Goal: Information Seeking & Learning: Learn about a topic

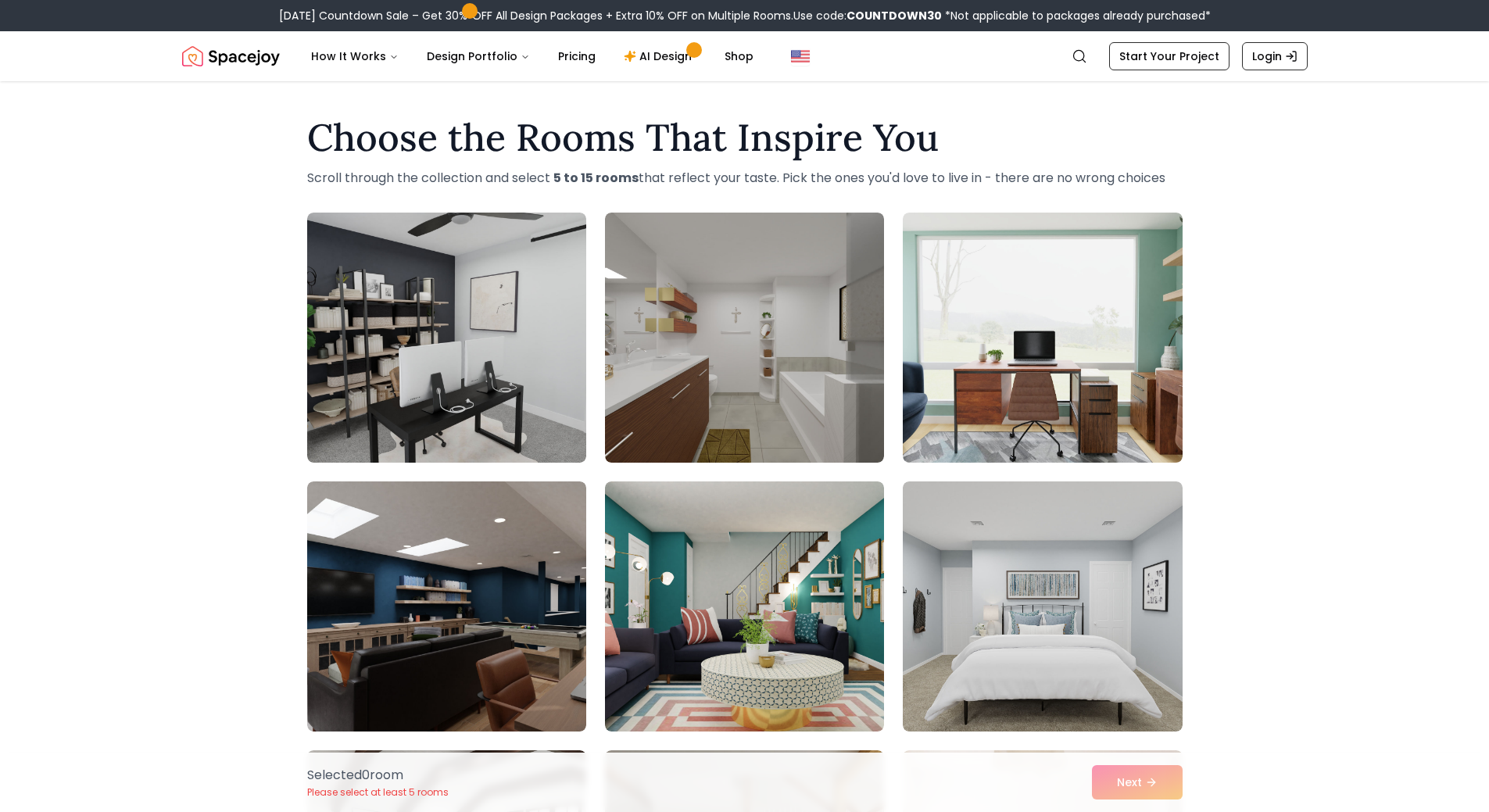
click at [1135, 66] on link "Start Your Project" at bounding box center [1170, 56] width 120 height 29
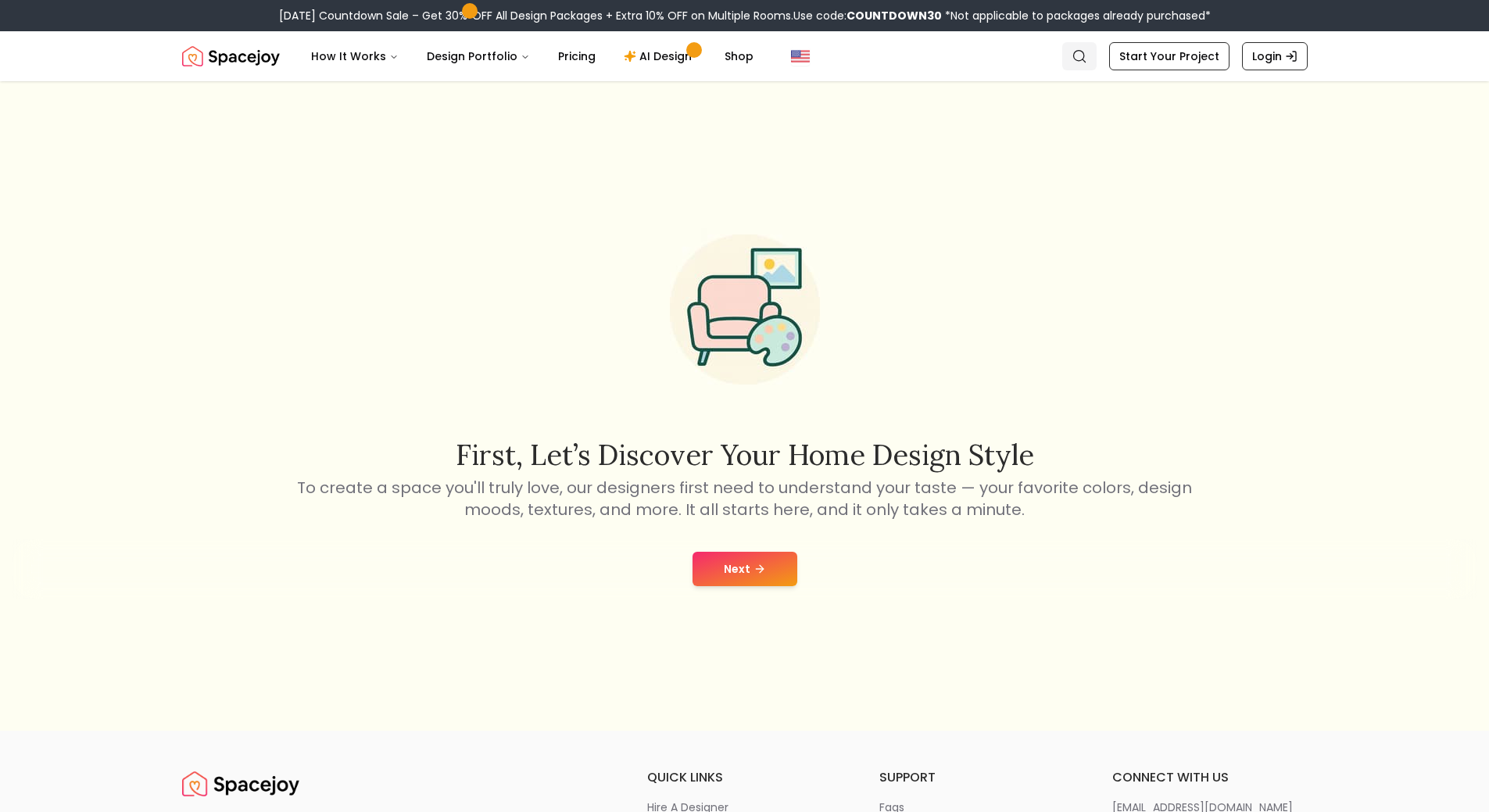
click at [1083, 62] on icon "Global" at bounding box center [1079, 56] width 16 height 16
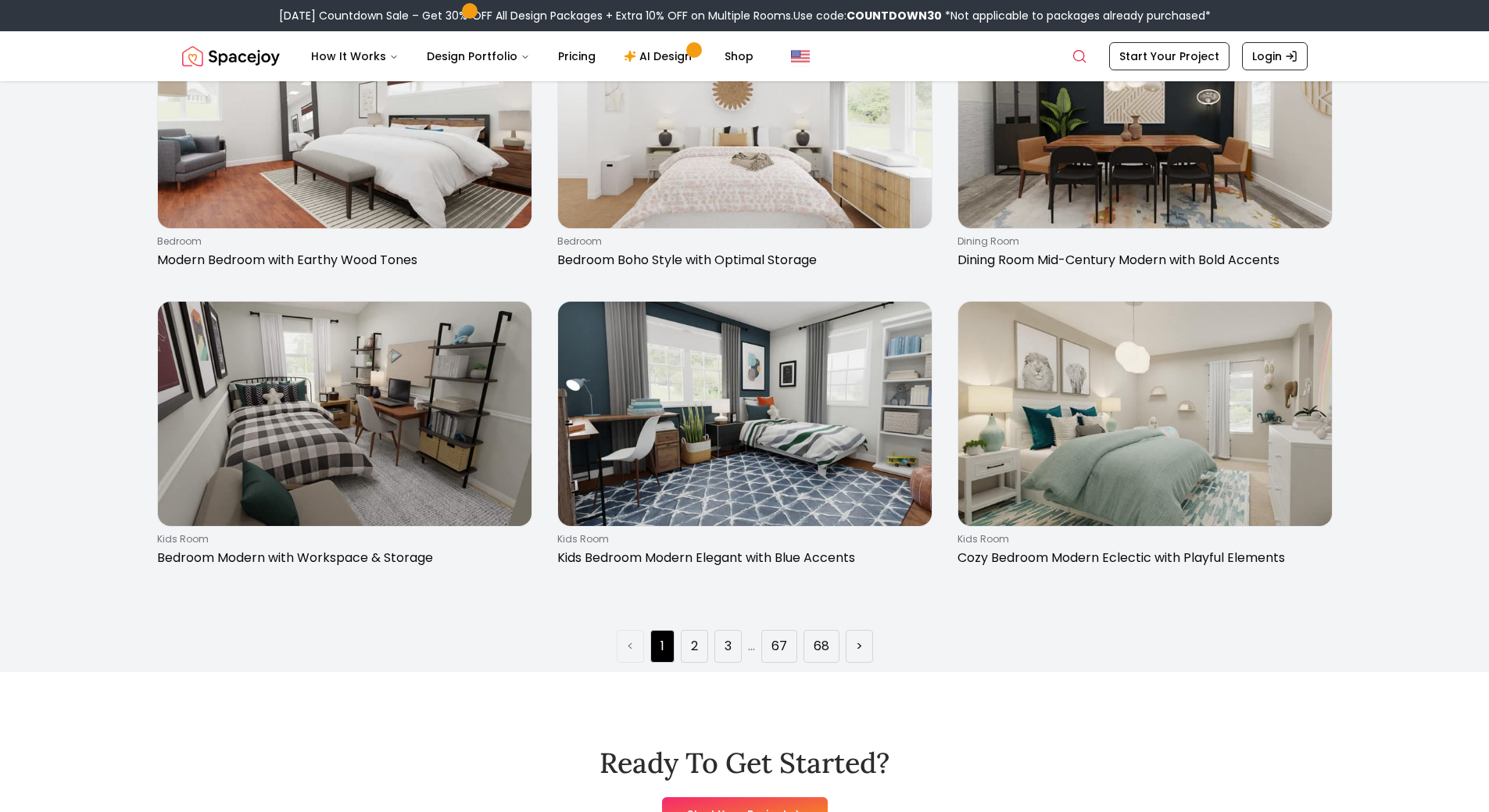
scroll to position [2736, 0]
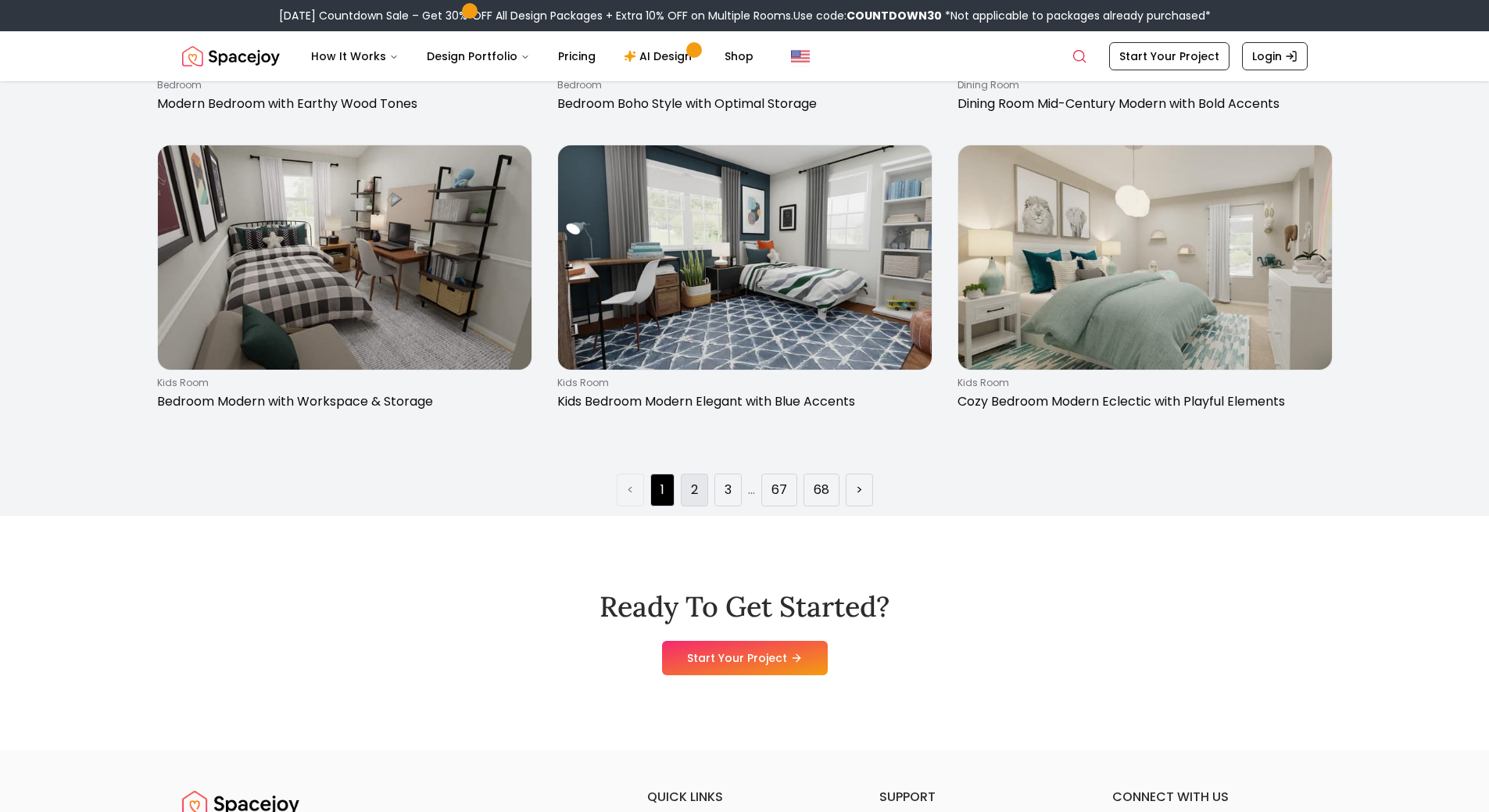
click at [694, 490] on link "2" at bounding box center [694, 490] width 7 height 19
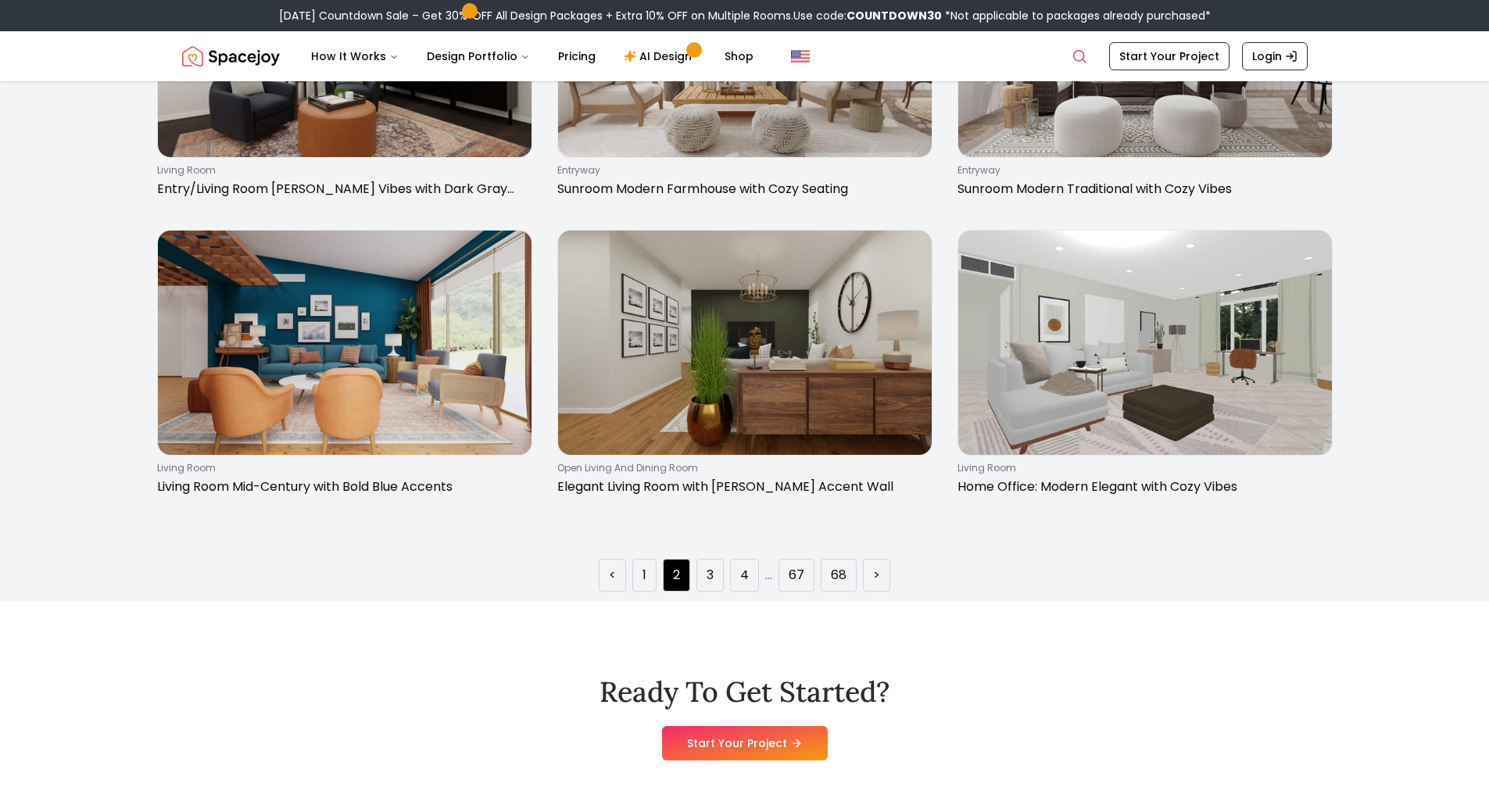
scroll to position [2658, 0]
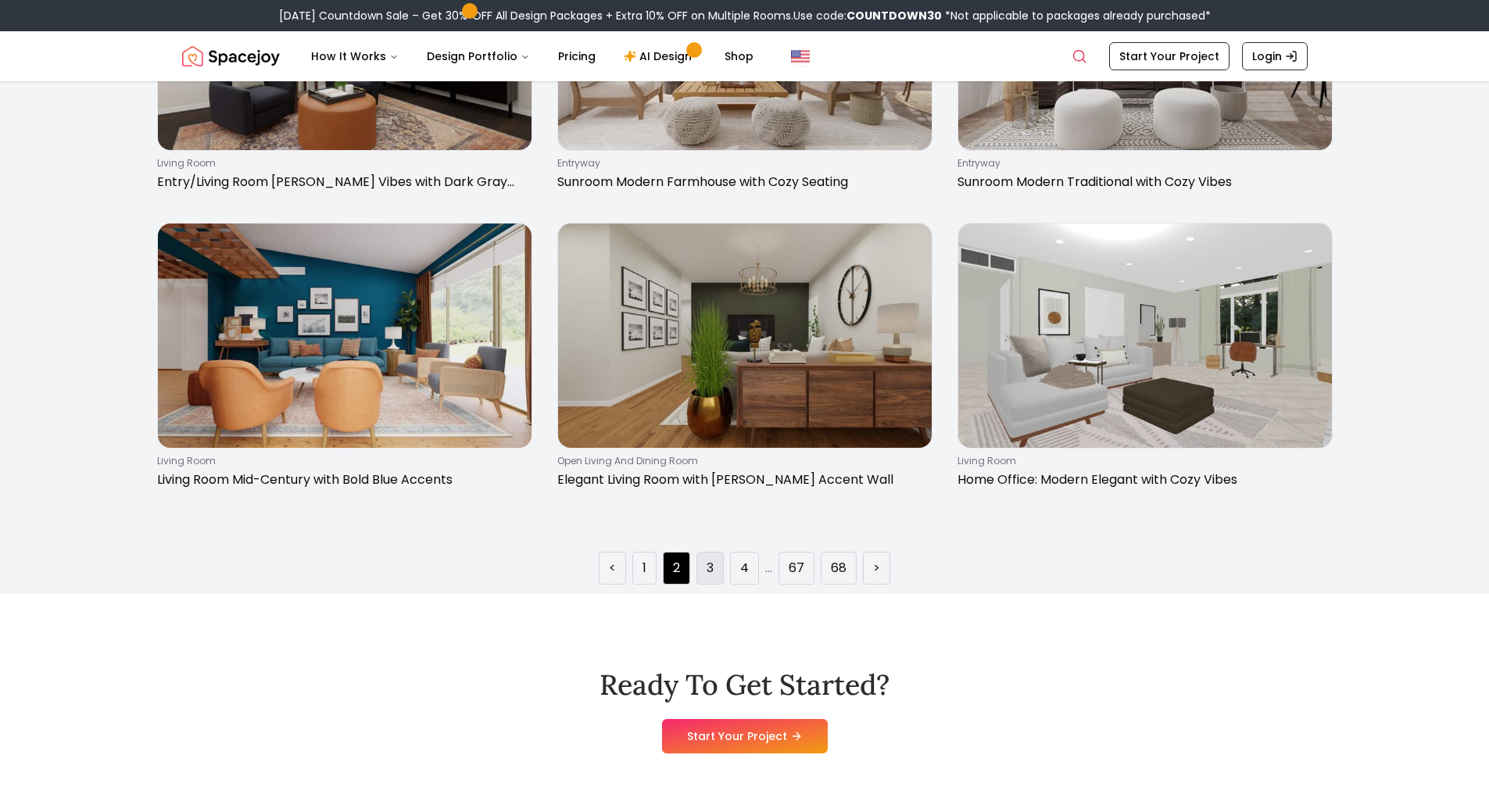
click at [712, 581] on li "3" at bounding box center [711, 568] width 28 height 33
click at [710, 570] on link "3" at bounding box center [710, 568] width 7 height 19
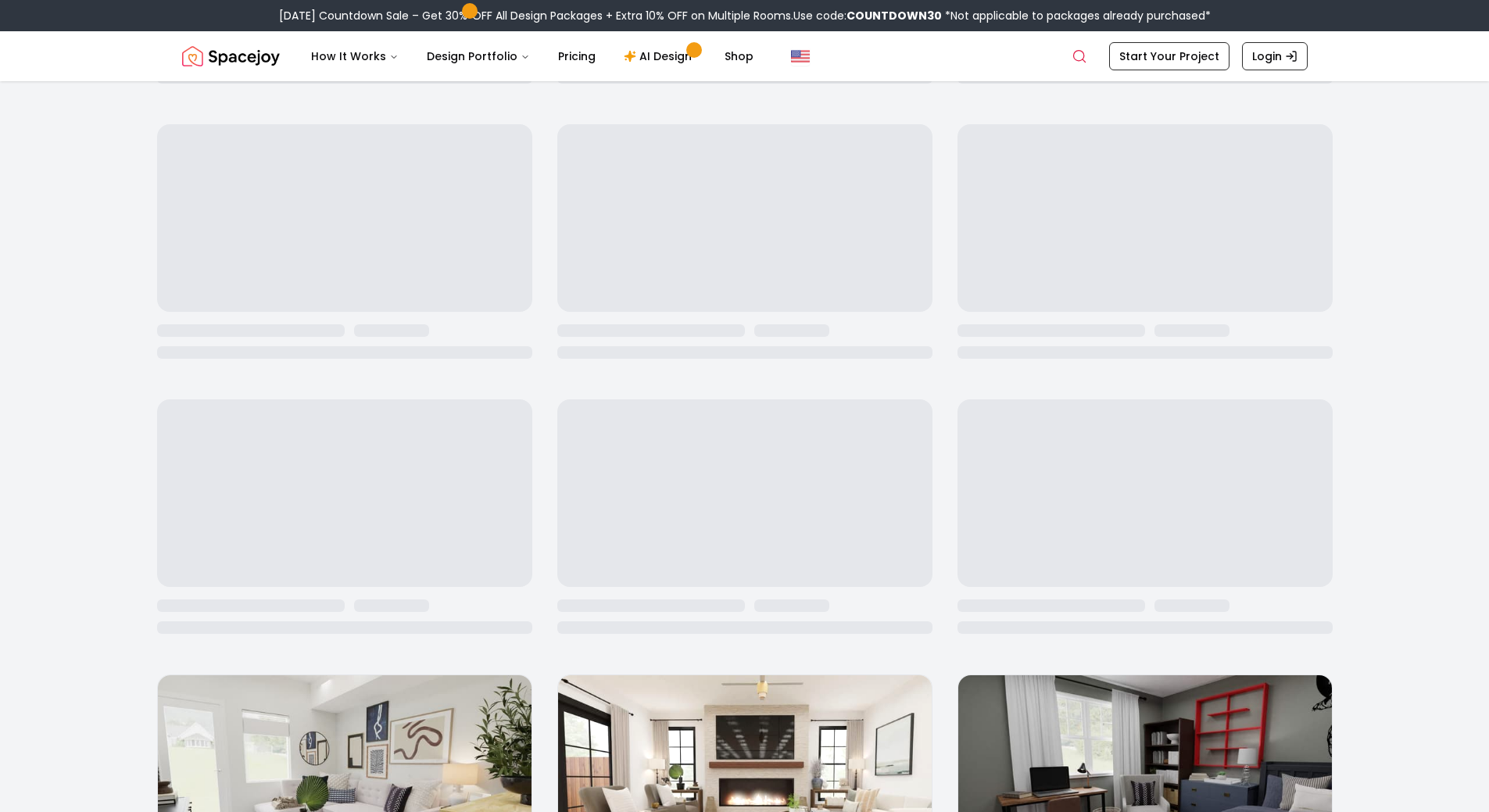
click at [710, 570] on div "living room Basement Living Room: Modern Boho with Gallery Wall living room Ele…" at bounding box center [744, 774] width 1176 height 5703
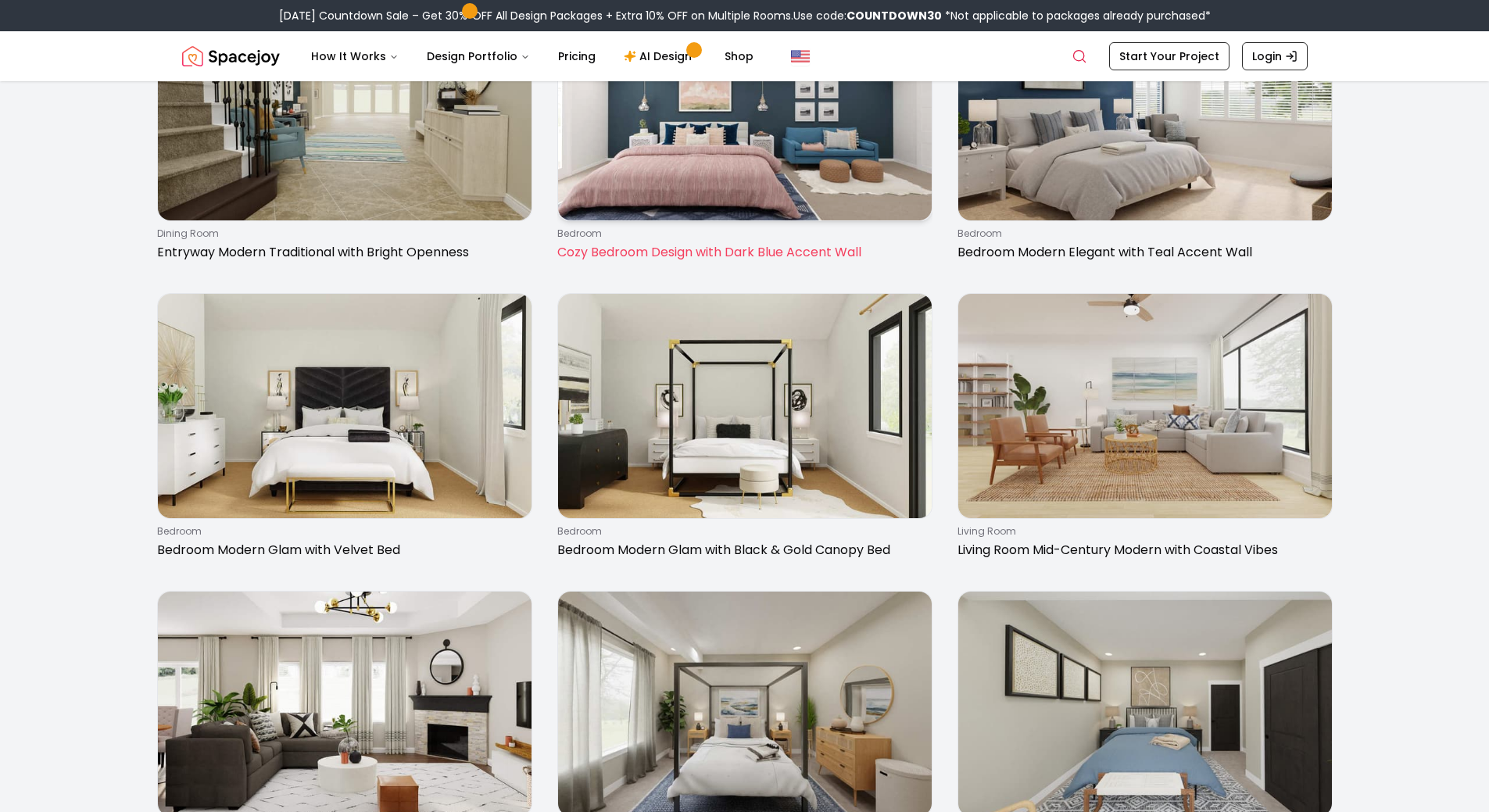
scroll to position [2423, 0]
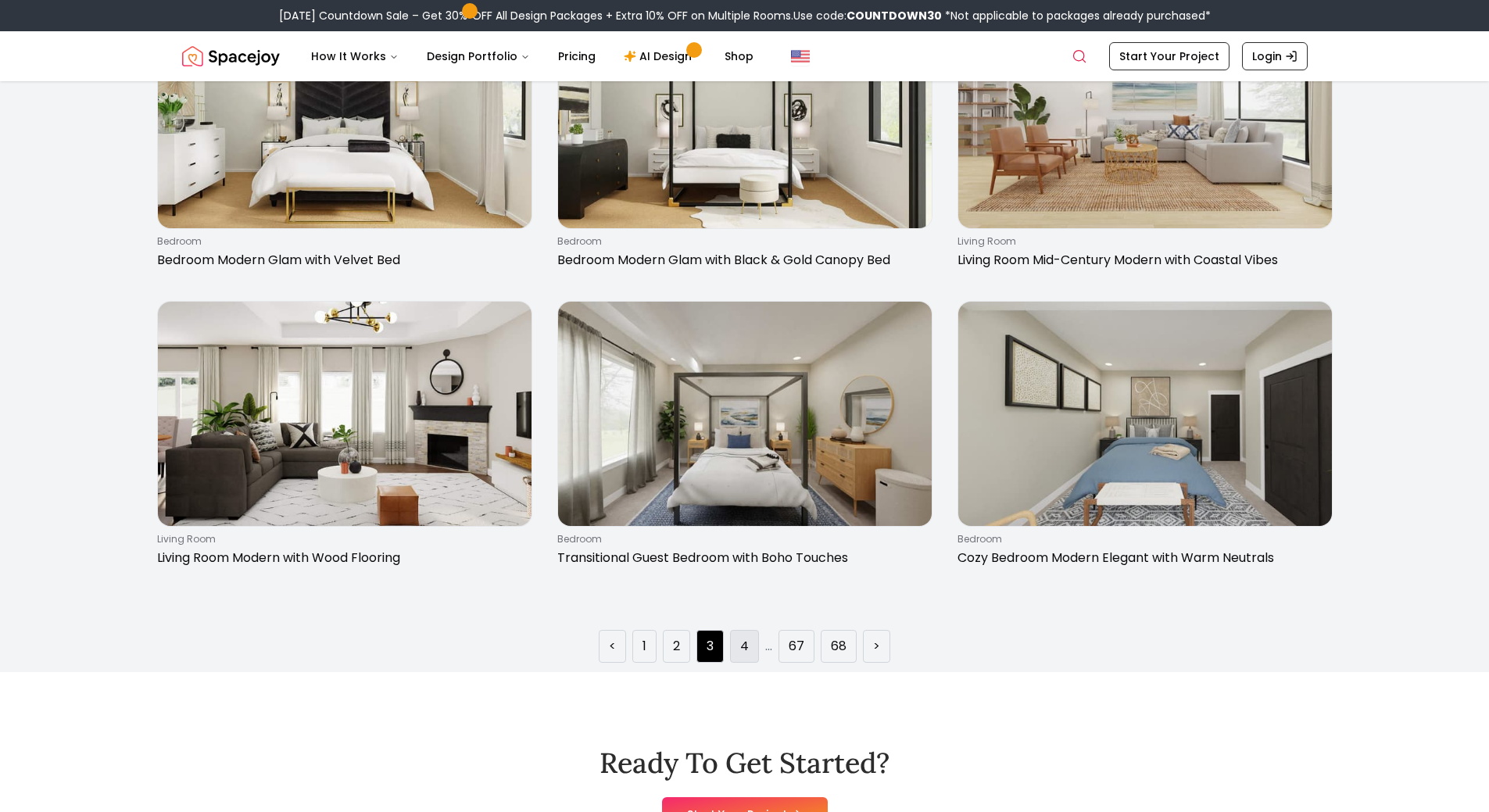
click at [740, 650] on link "4" at bounding box center [744, 645] width 9 height 19
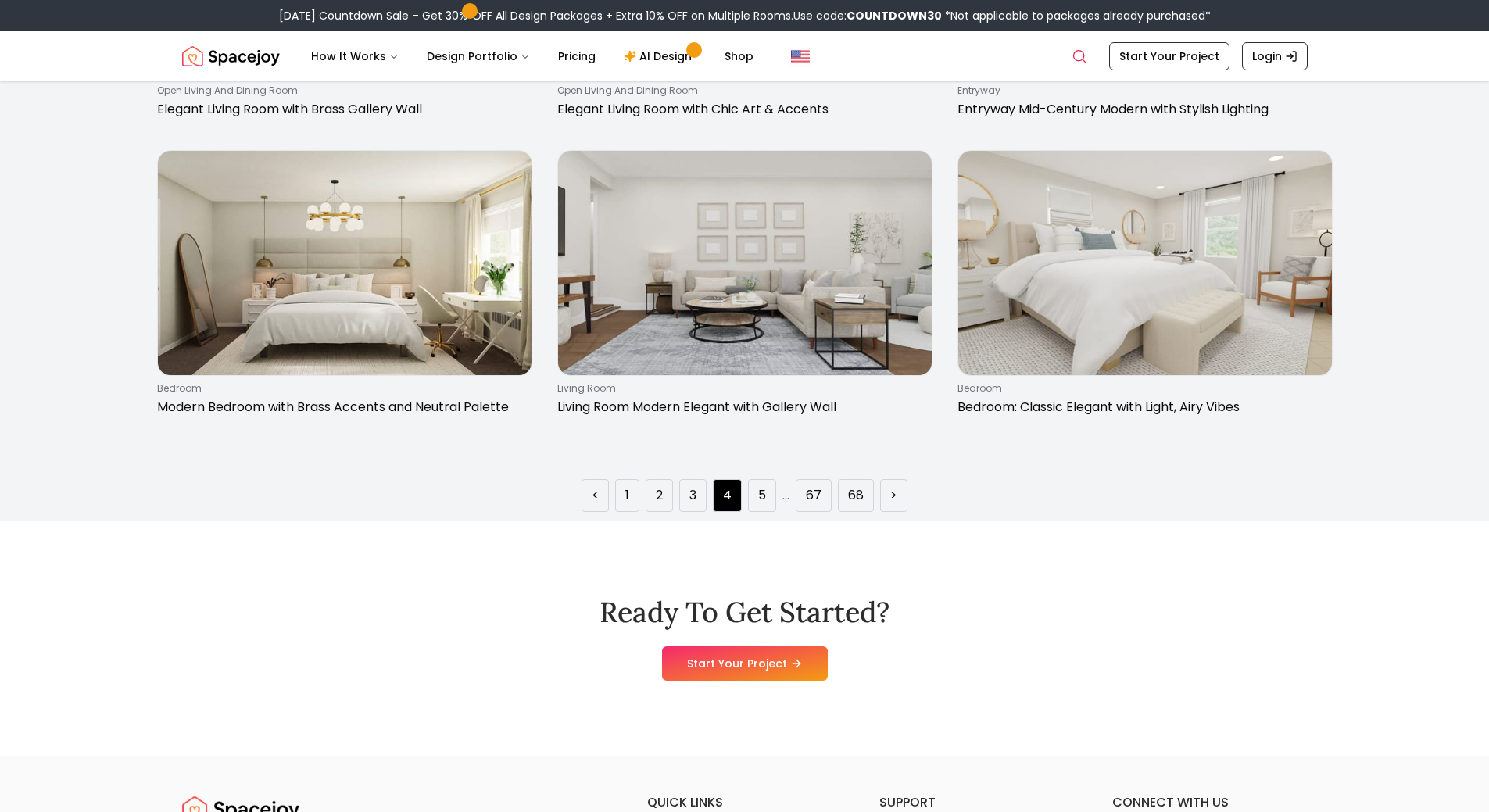
scroll to position [2736, 0]
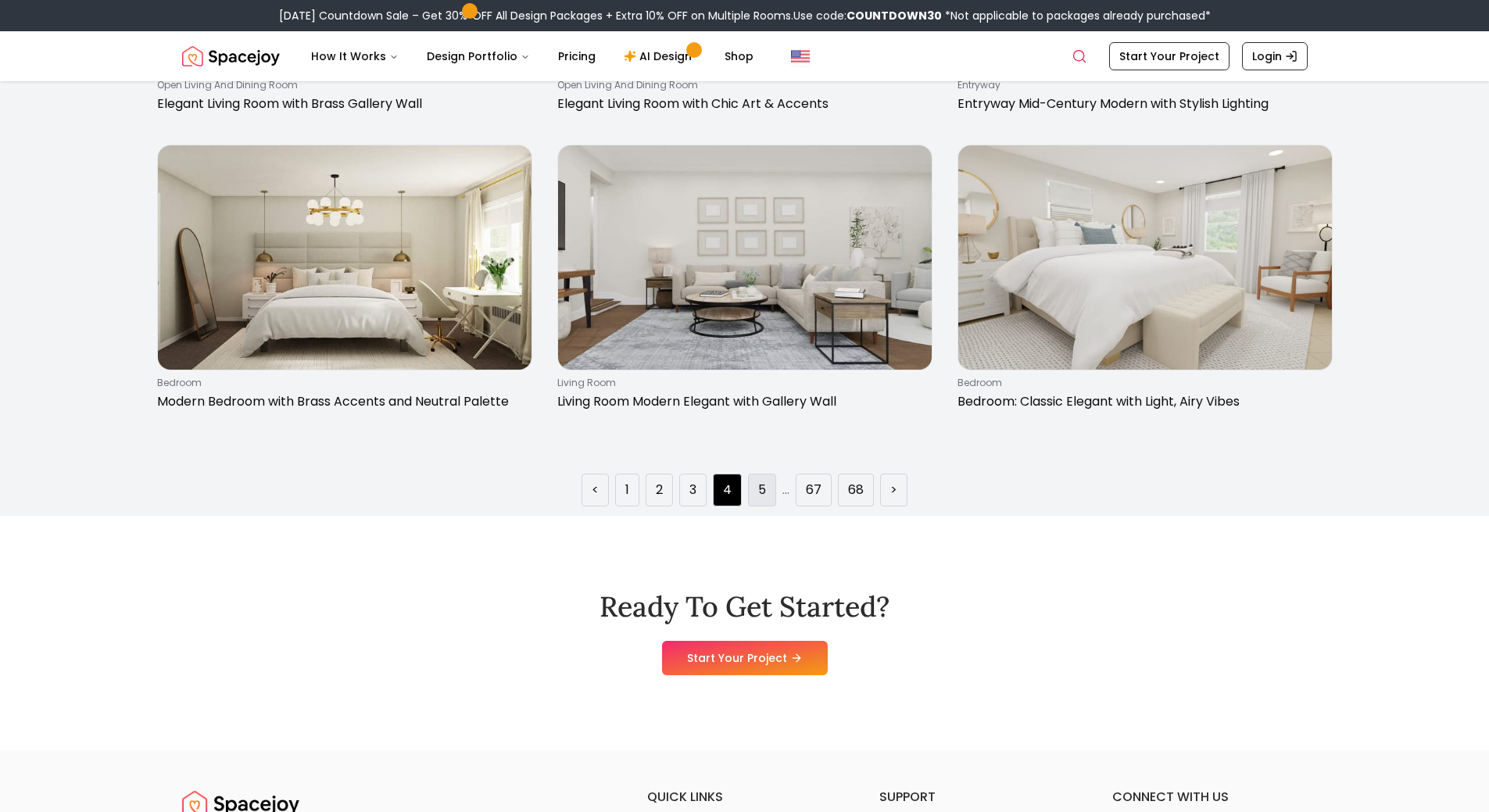
click at [758, 476] on li "5" at bounding box center [762, 490] width 29 height 33
click at [762, 482] on link "5" at bounding box center [762, 490] width 8 height 19
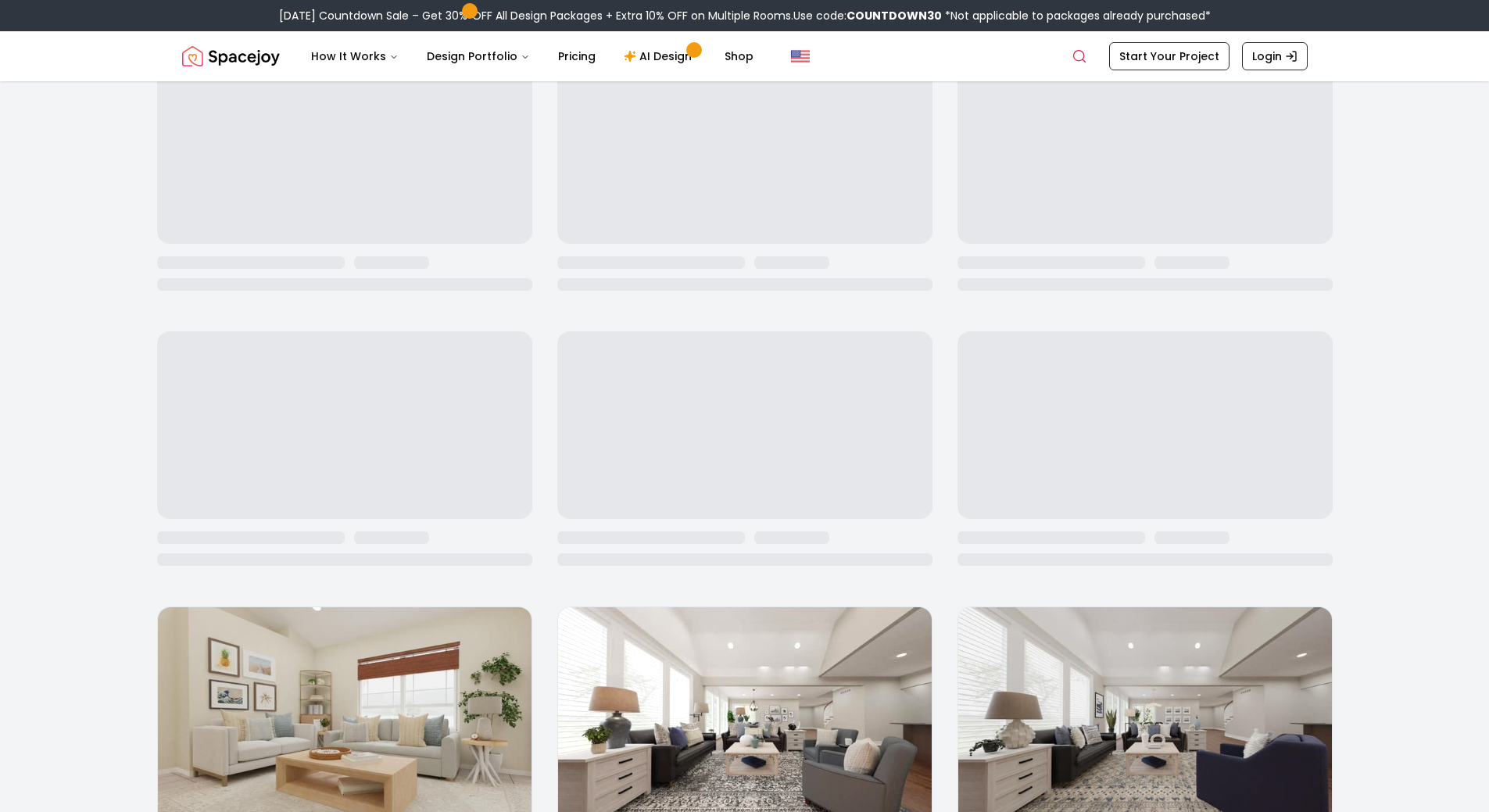
click at [762, 482] on div "living room Cozy Coastal Living Room with Chic Gallery Wall open living and din…" at bounding box center [744, 706] width 1176 height 5703
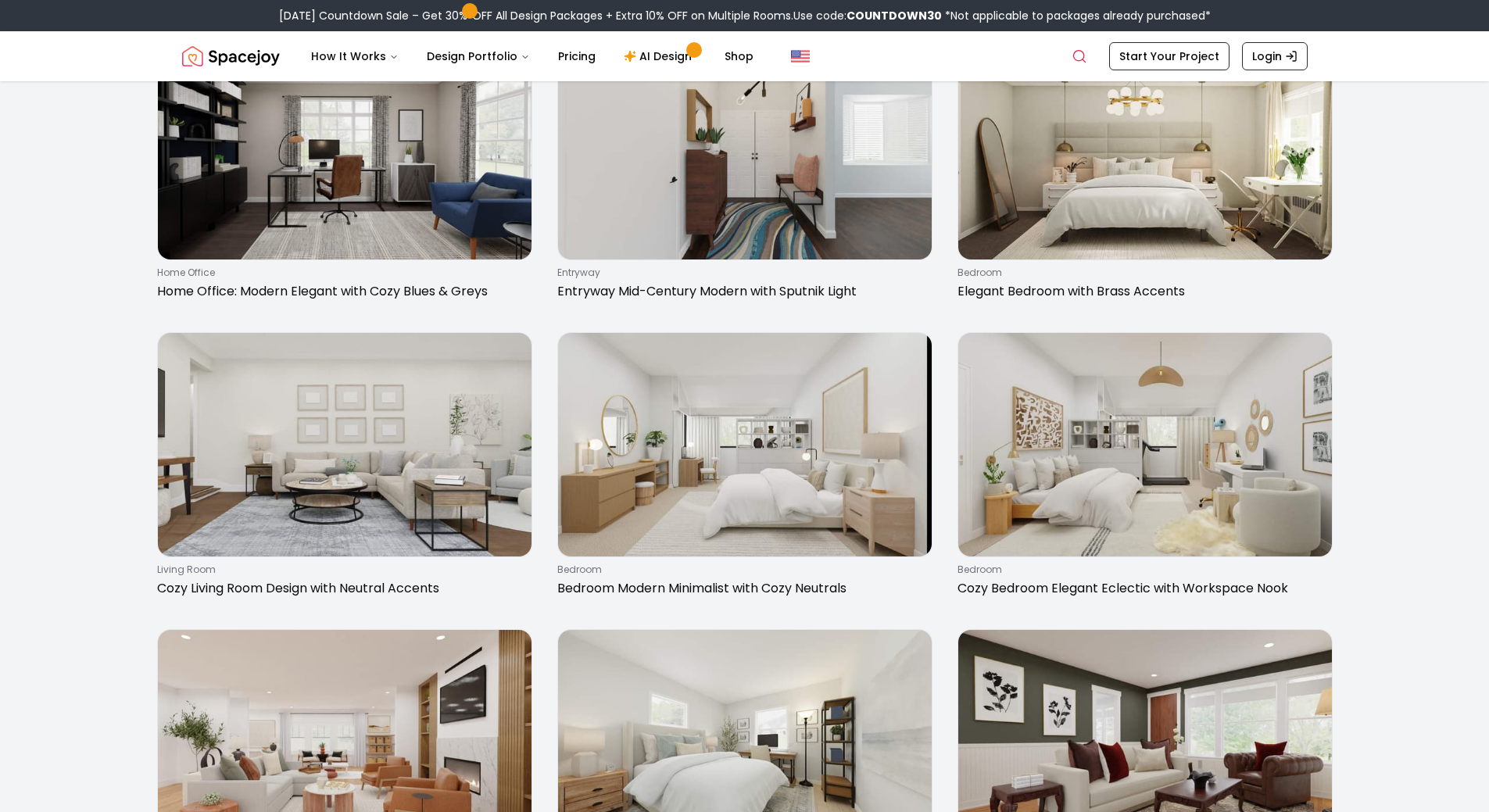
scroll to position [1954, 0]
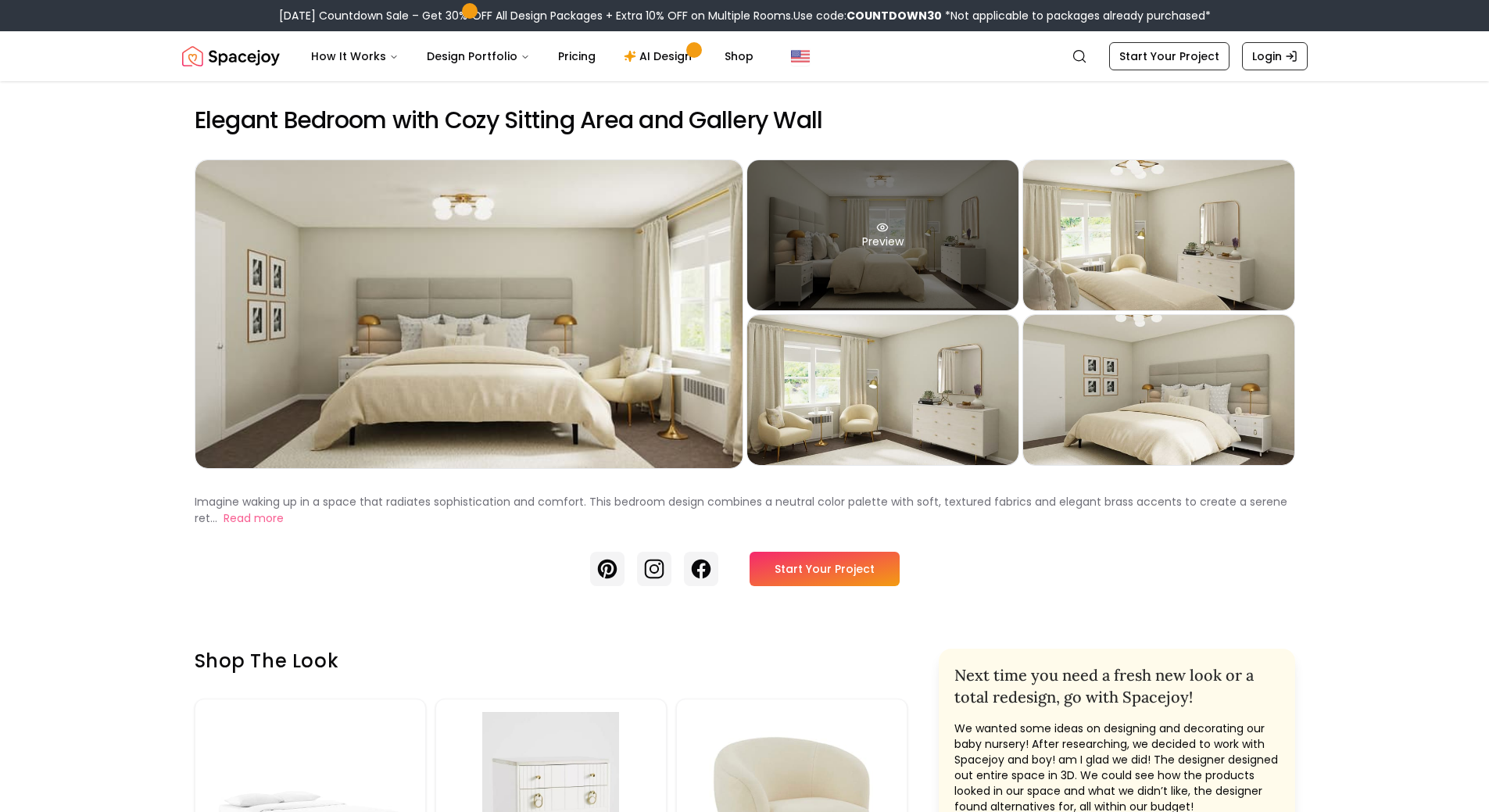
click at [956, 248] on div "Preview" at bounding box center [882, 236] width 271 height 150
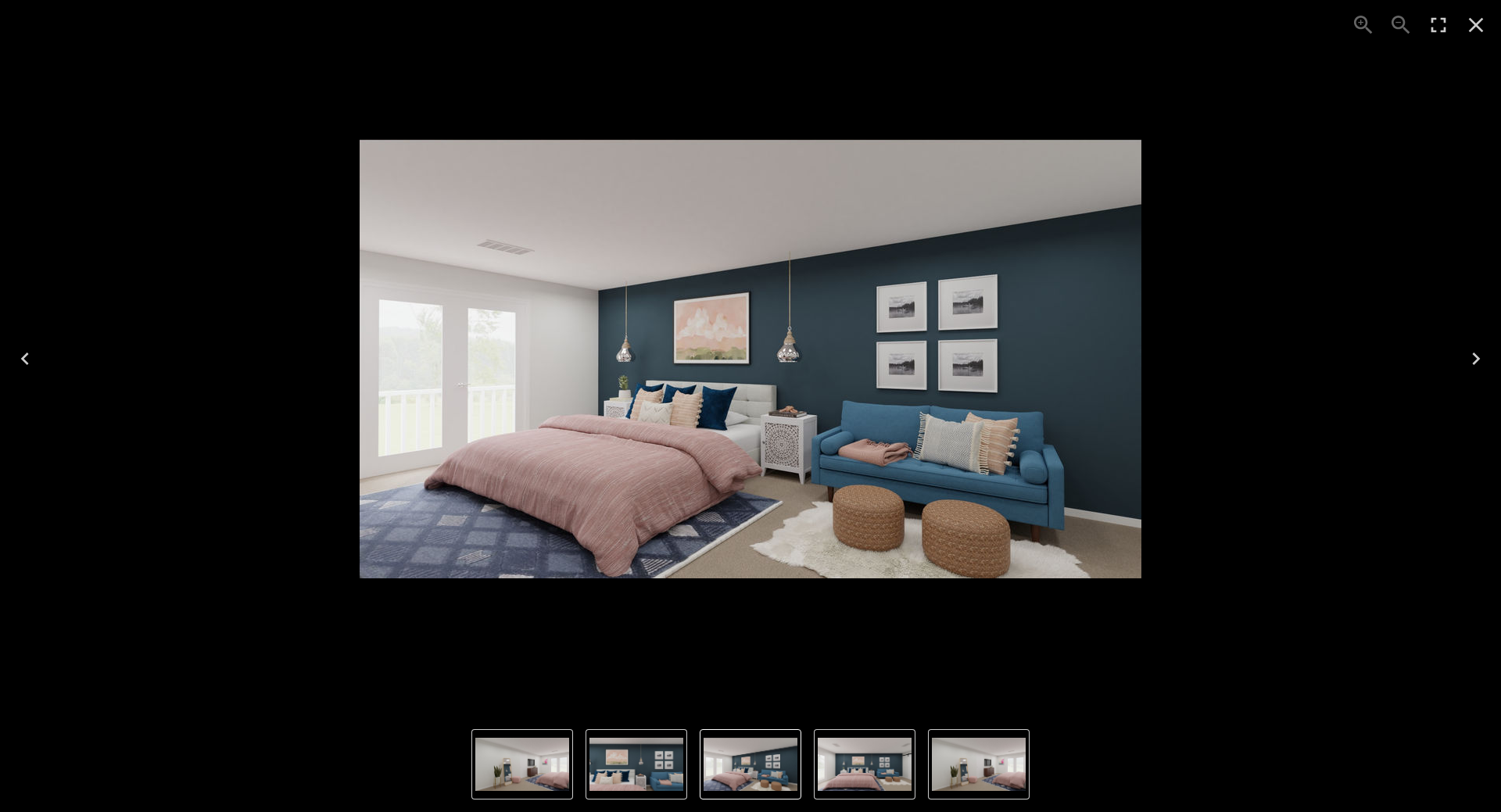
click at [1324, 287] on div "4 of 4" at bounding box center [751, 359] width 1476 height 692
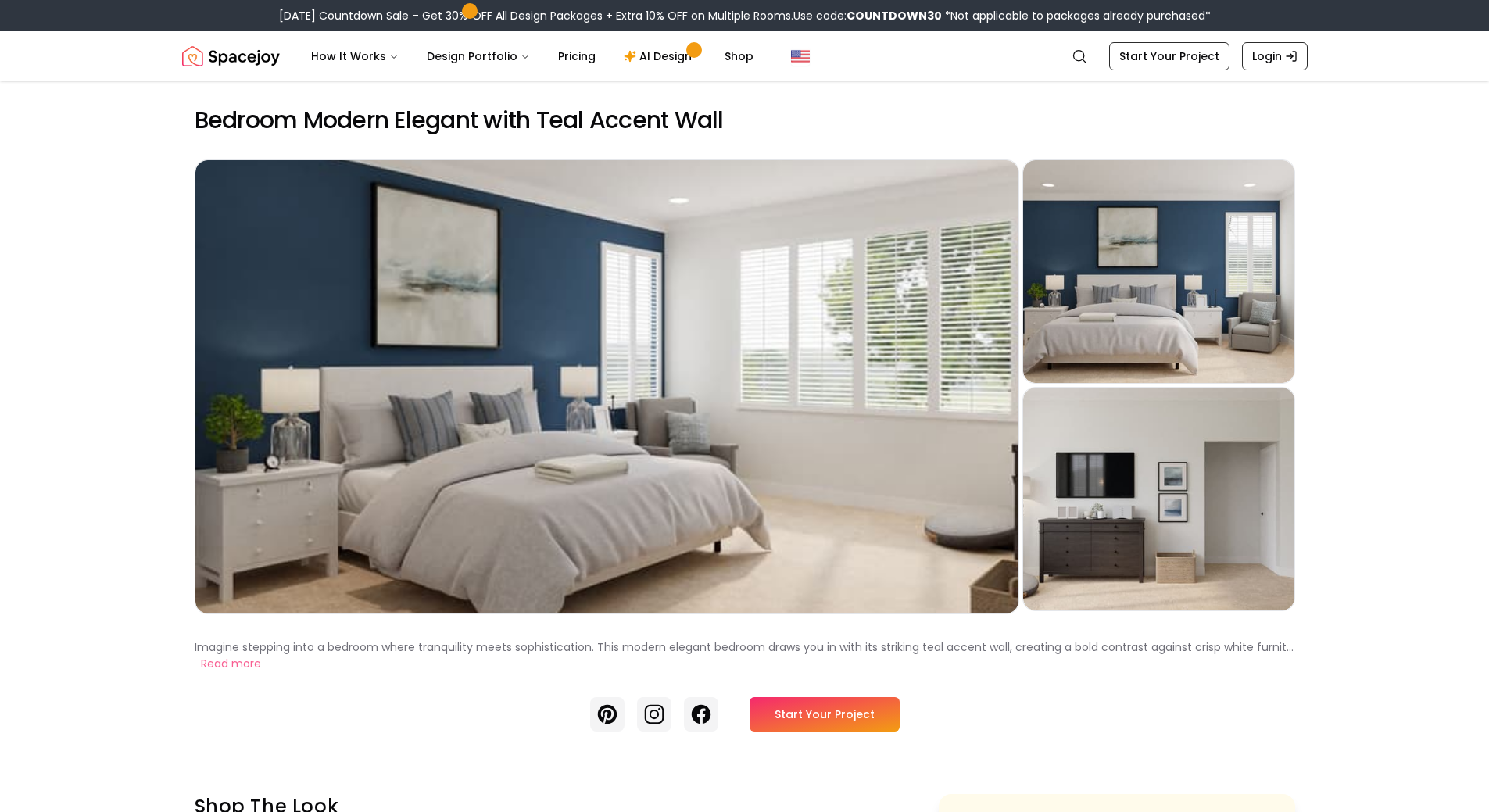
click at [698, 434] on div "Preview" at bounding box center [606, 387] width 823 height 453
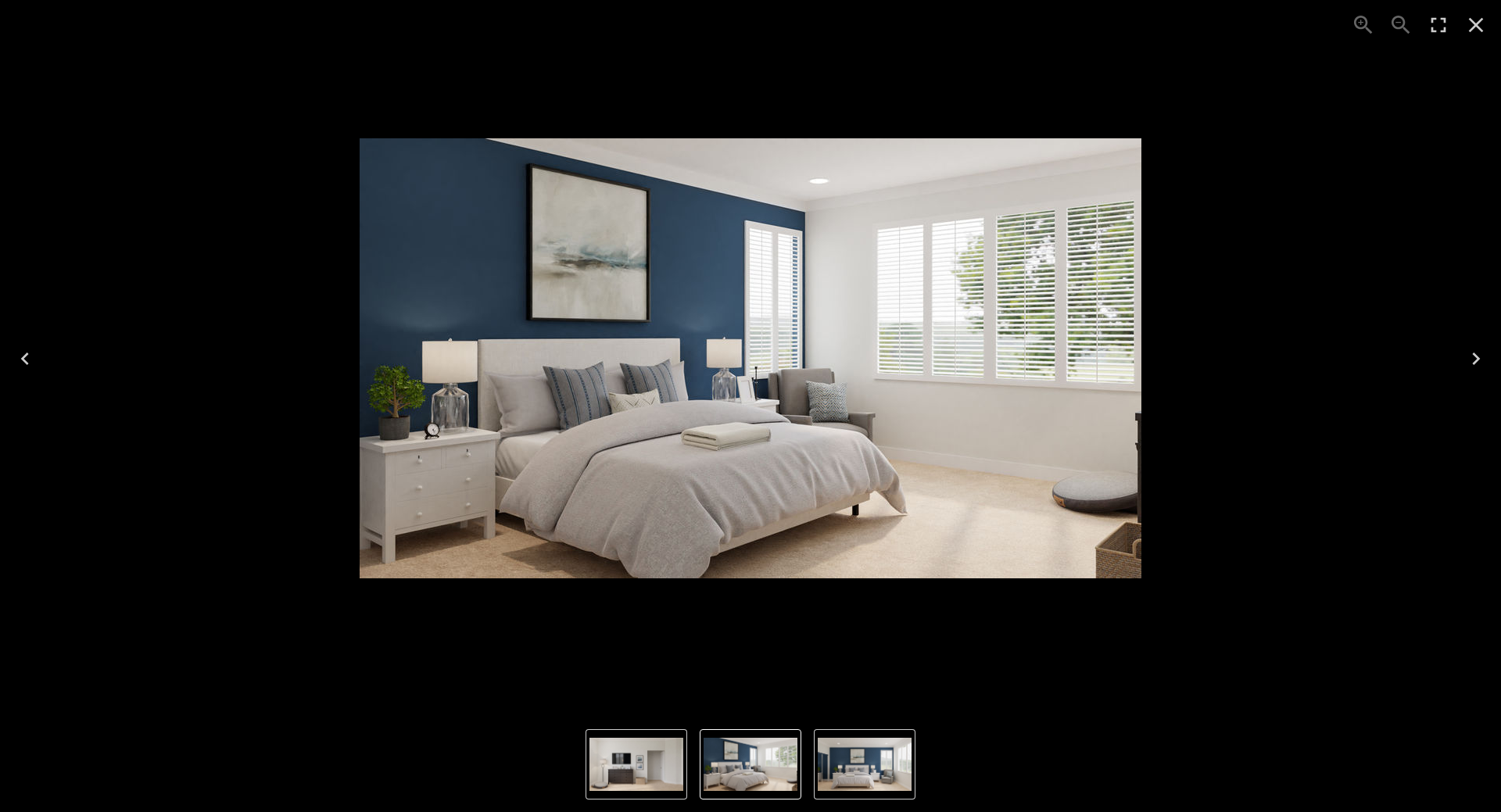
drag, startPoint x: 720, startPoint y: 358, endPoint x: 985, endPoint y: -95, distance: 524.8
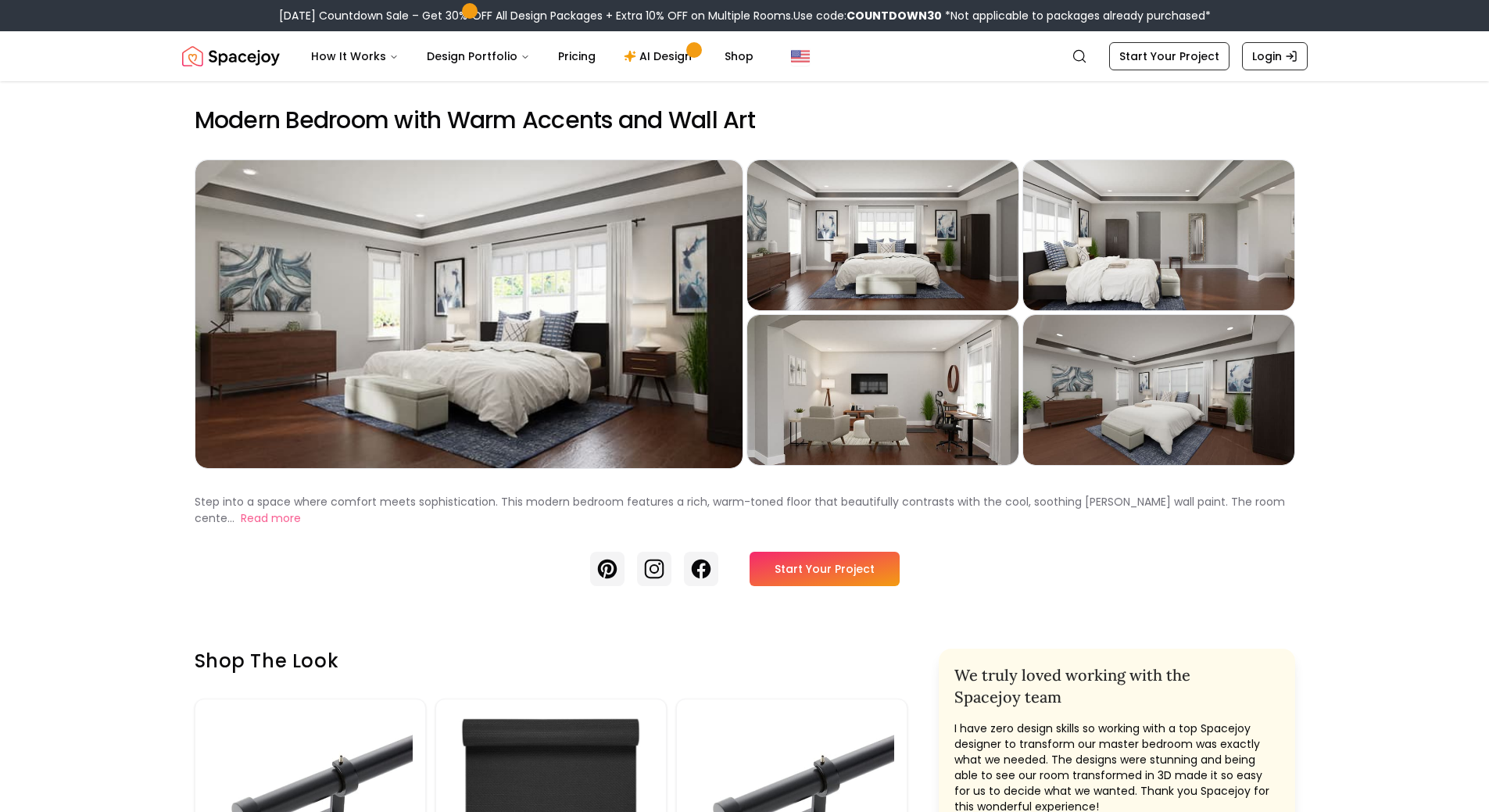
click at [1179, 206] on div "Preview" at bounding box center [1158, 236] width 271 height 150
